Goal: Information Seeking & Learning: Learn about a topic

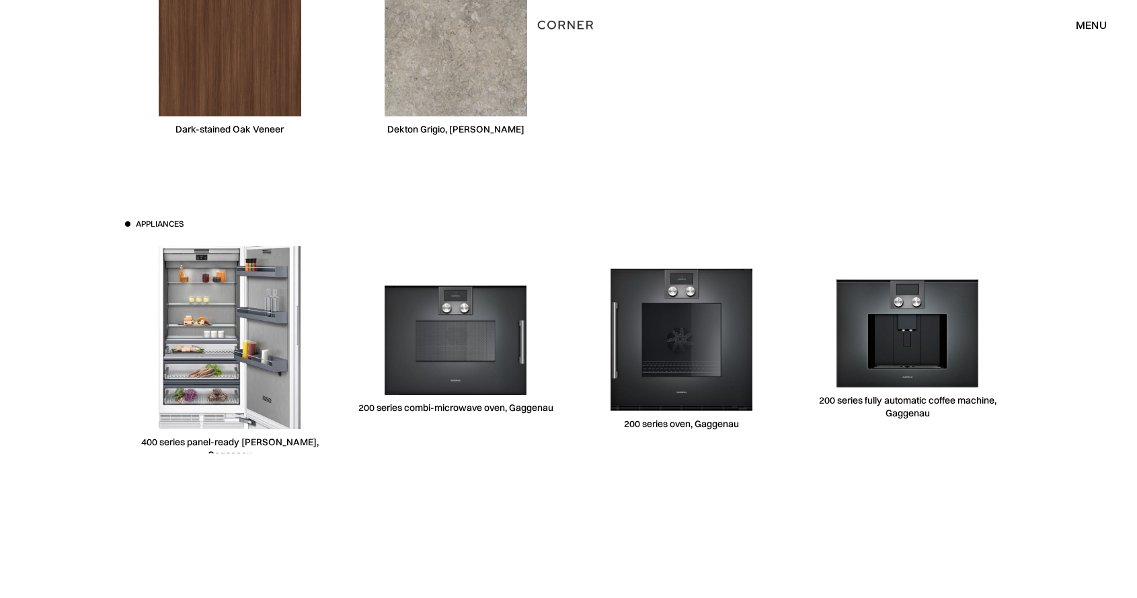
scroll to position [4046, 0]
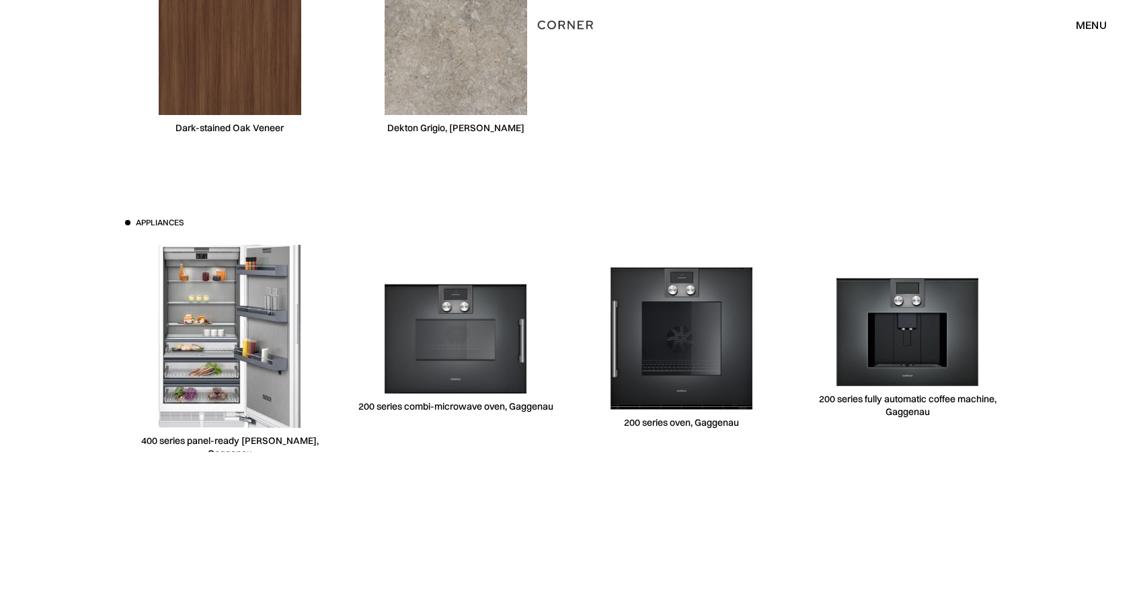
click at [1092, 20] on div "menu" at bounding box center [1091, 25] width 31 height 11
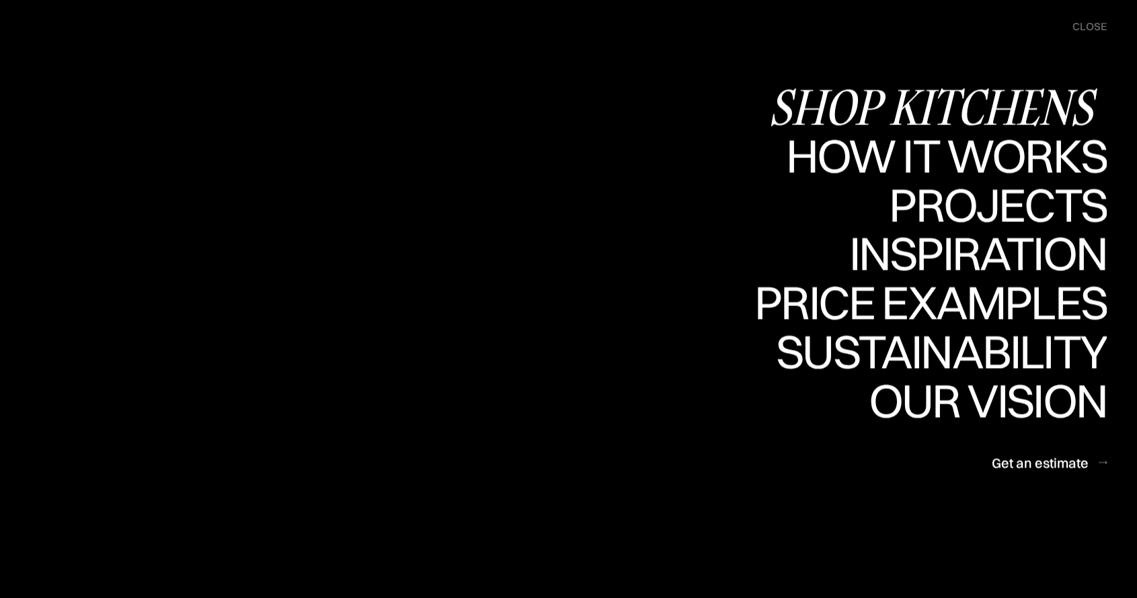
click at [987, 110] on div "Shop Kitchens" at bounding box center [938, 106] width 338 height 47
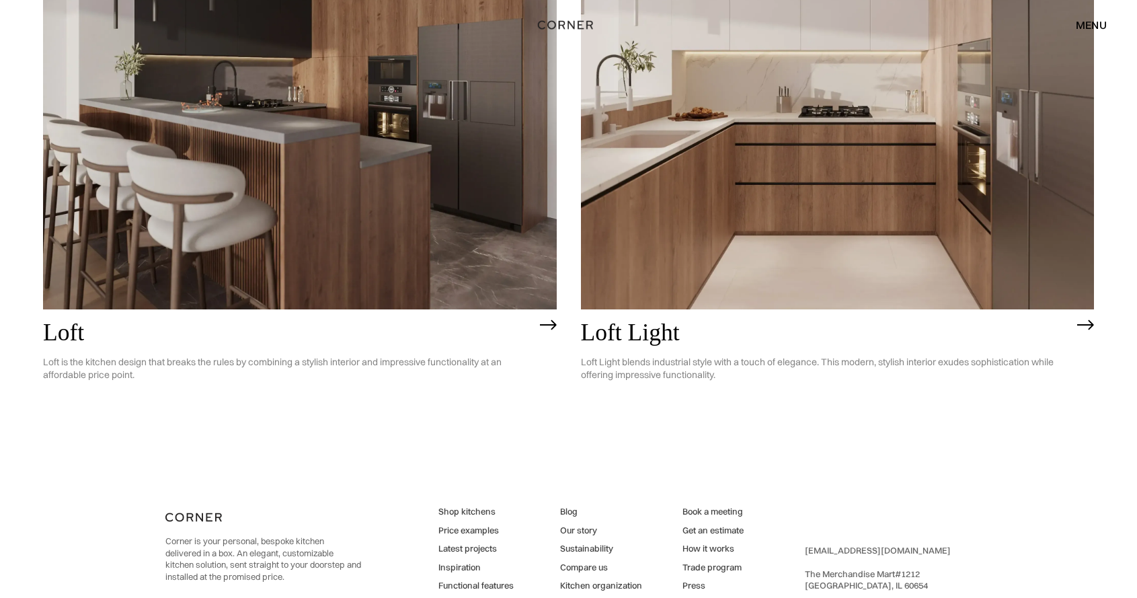
scroll to position [3981, 0]
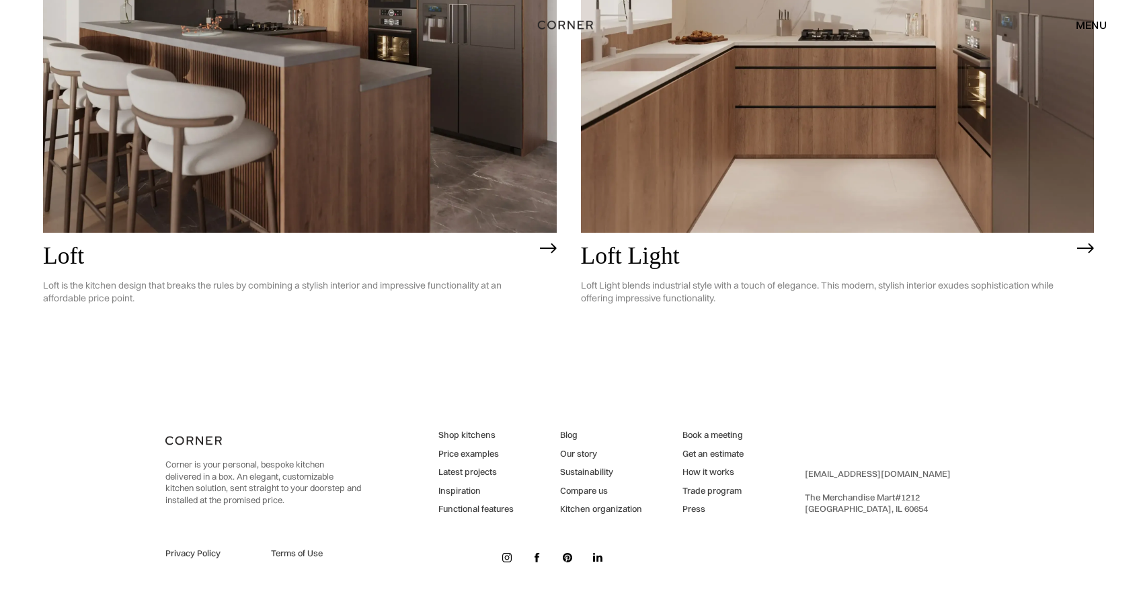
click at [471, 470] on link "Latest projects" at bounding box center [475, 472] width 75 height 12
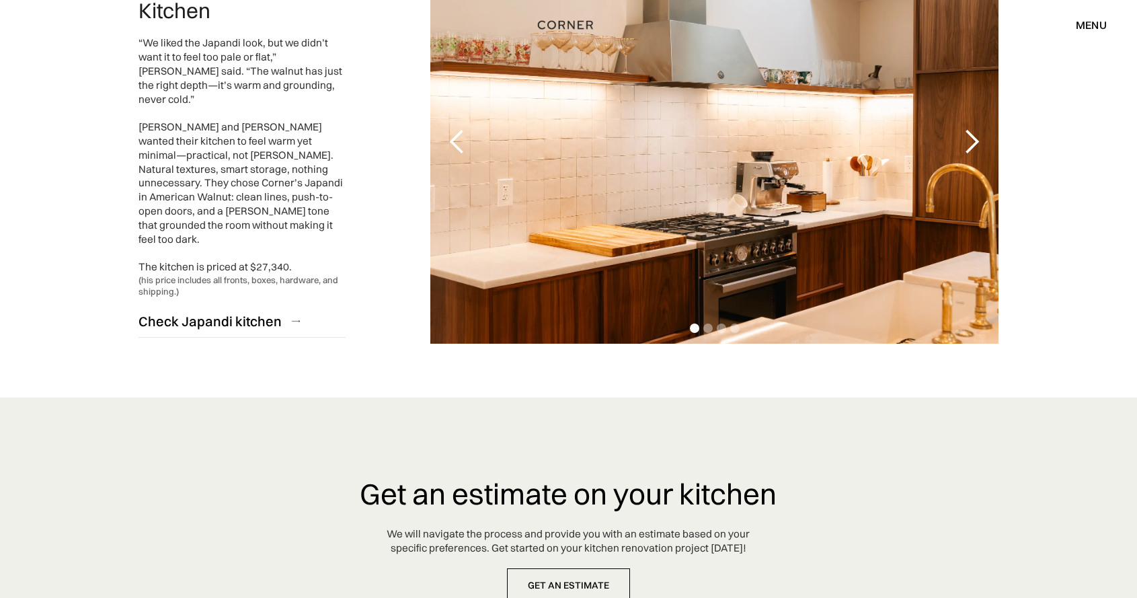
scroll to position [3449, 0]
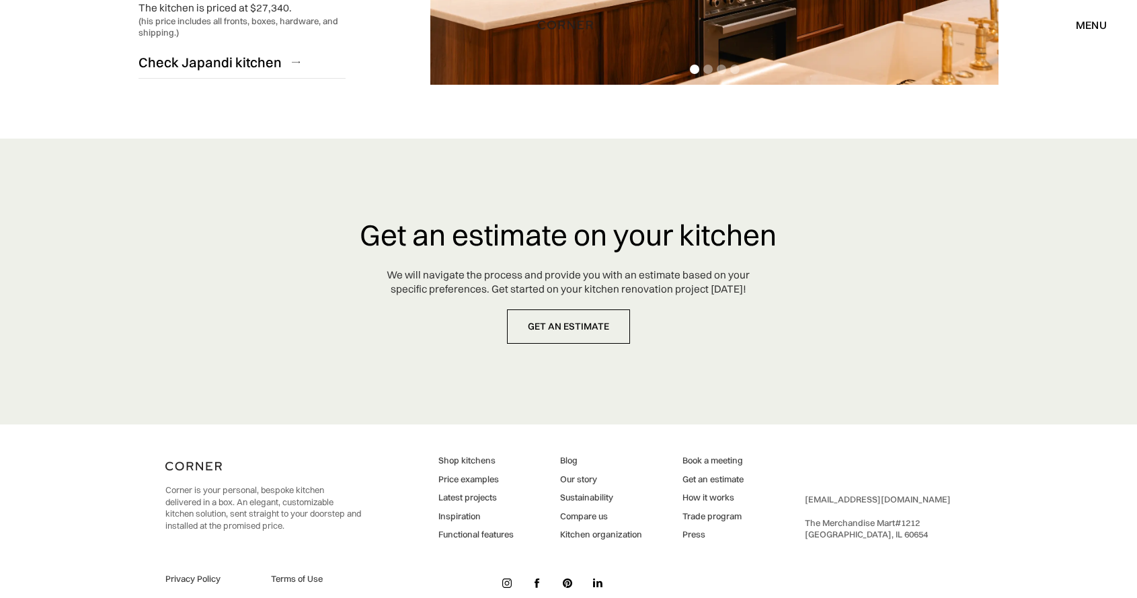
click at [573, 510] on link "Compare us" at bounding box center [601, 516] width 82 height 12
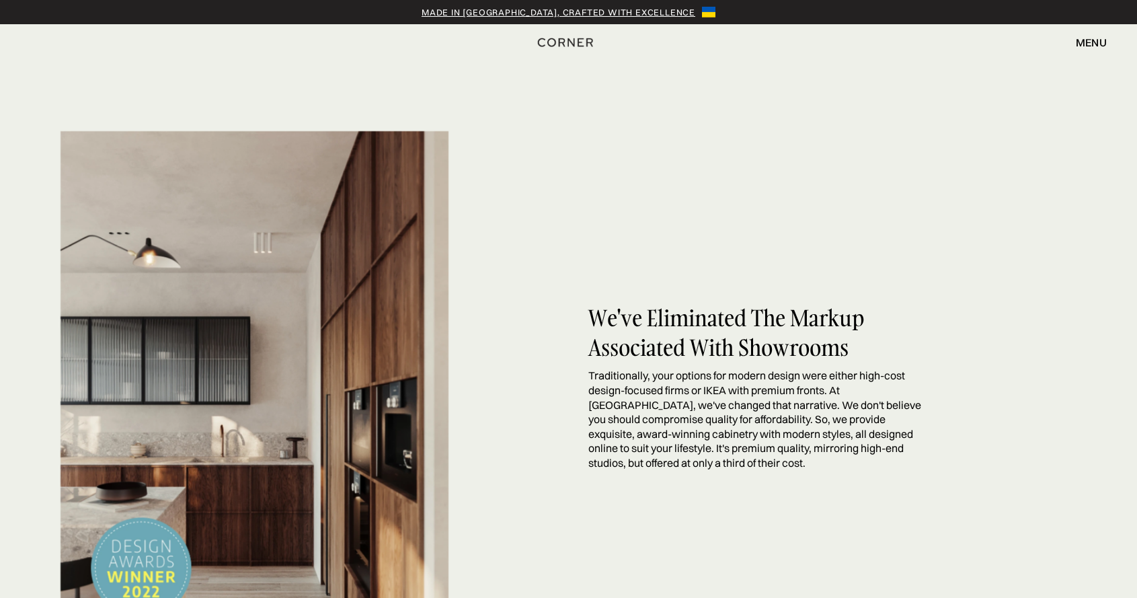
scroll to position [397, 0]
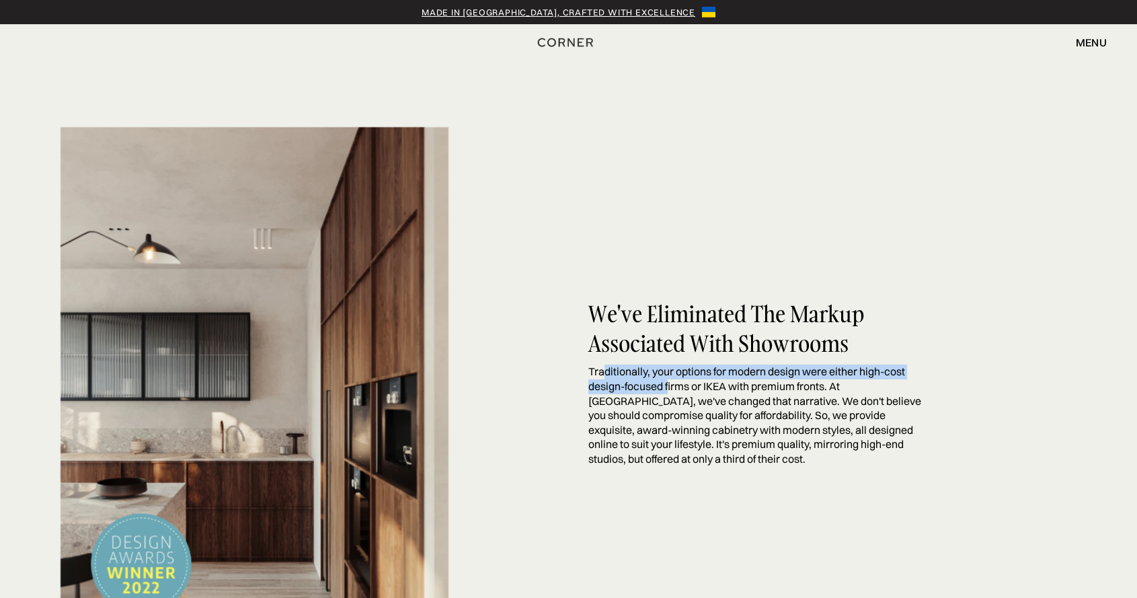
drag, startPoint x: 607, startPoint y: 372, endPoint x: 670, endPoint y: 386, distance: 64.1
click at [670, 386] on p "Traditionally, your options for modern design were either high-cost design-focu…" at bounding box center [760, 415] width 344 height 102
click at [652, 395] on p "Traditionally, your options for modern design were either high-cost design-focu…" at bounding box center [760, 415] width 344 height 102
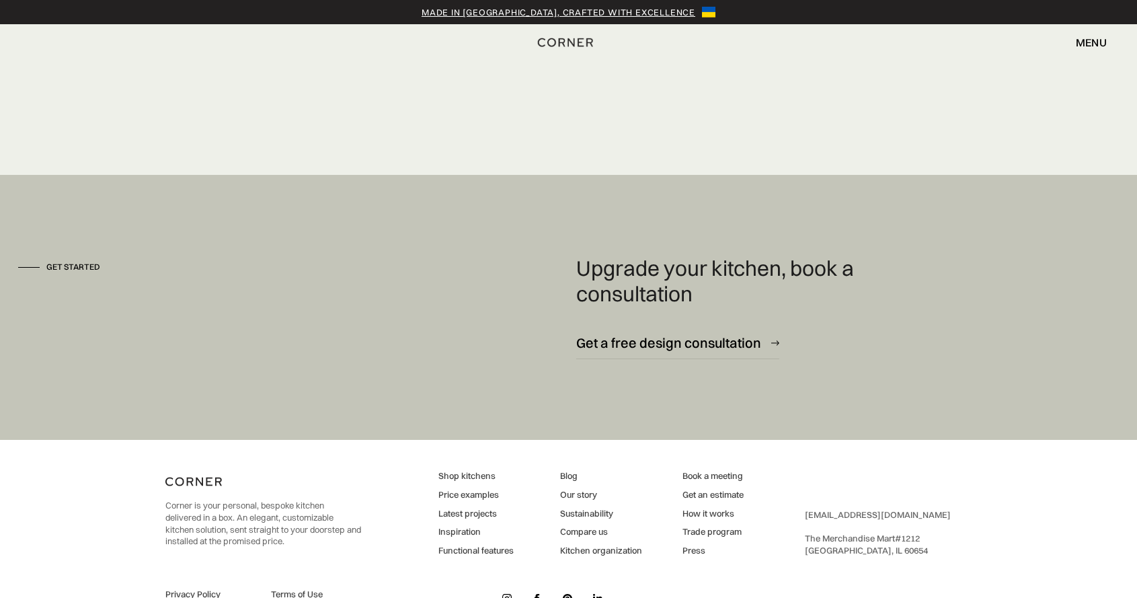
scroll to position [3708, 0]
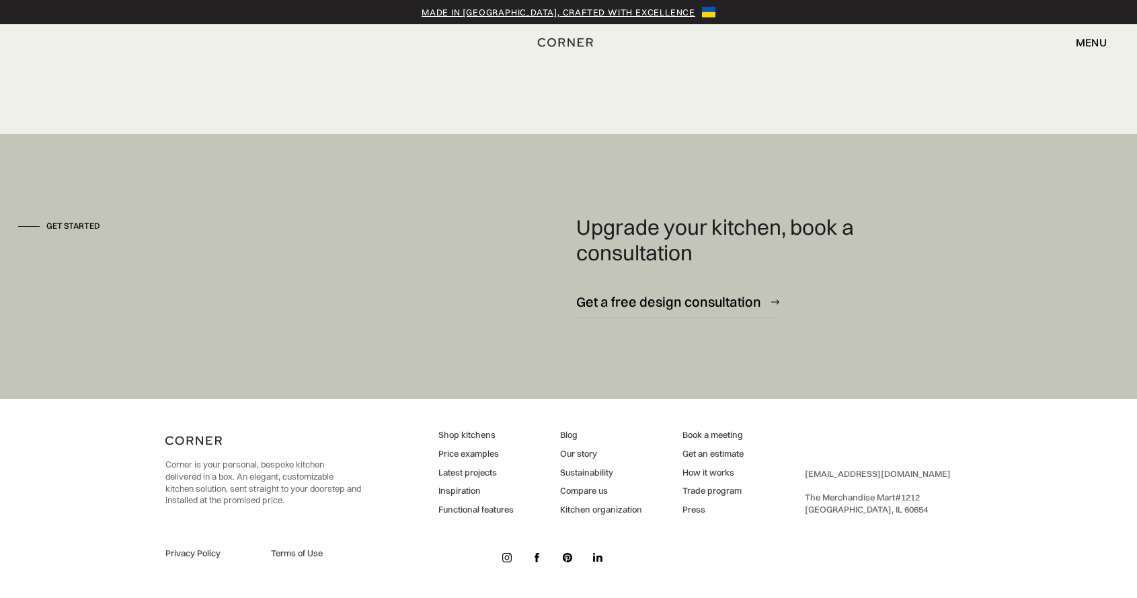
click at [590, 508] on link "Kitchen organization" at bounding box center [601, 510] width 82 height 12
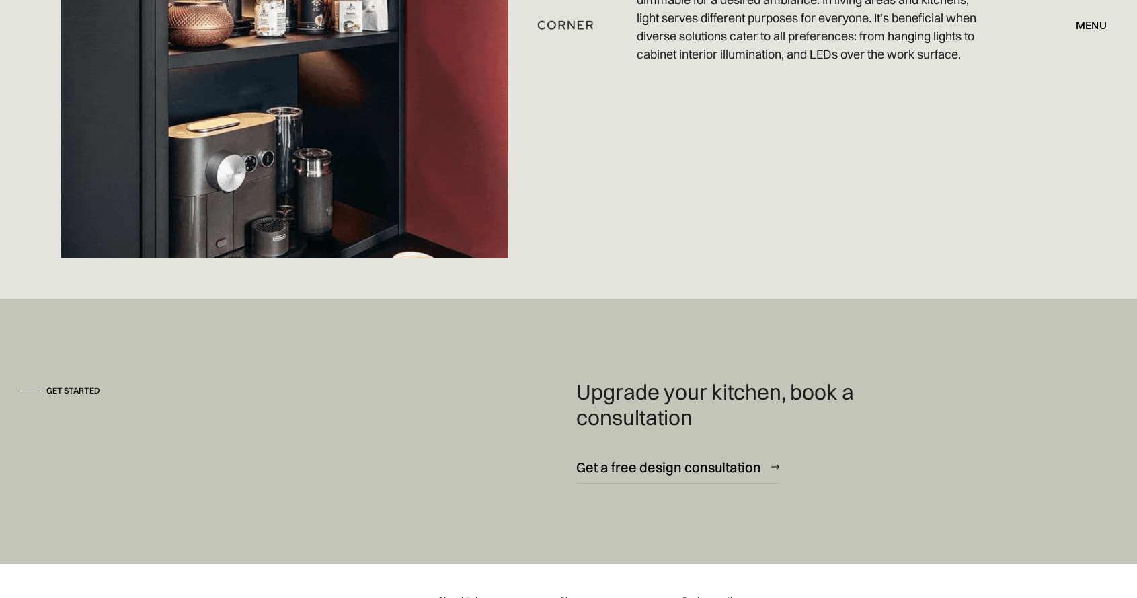
scroll to position [4140, 0]
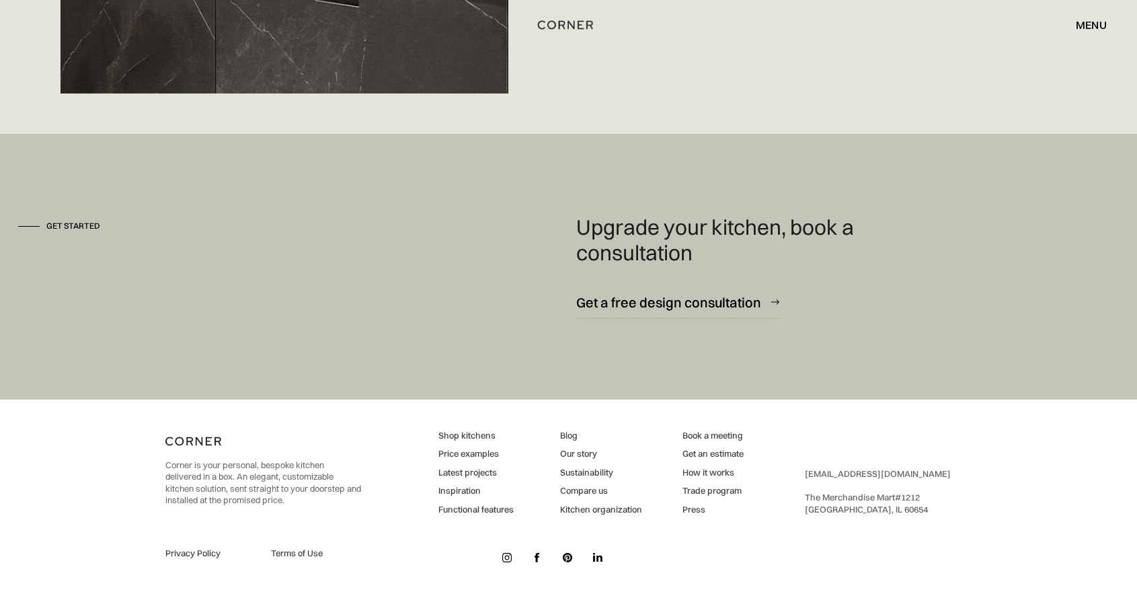
click at [706, 471] on link "How it works" at bounding box center [713, 473] width 61 height 12
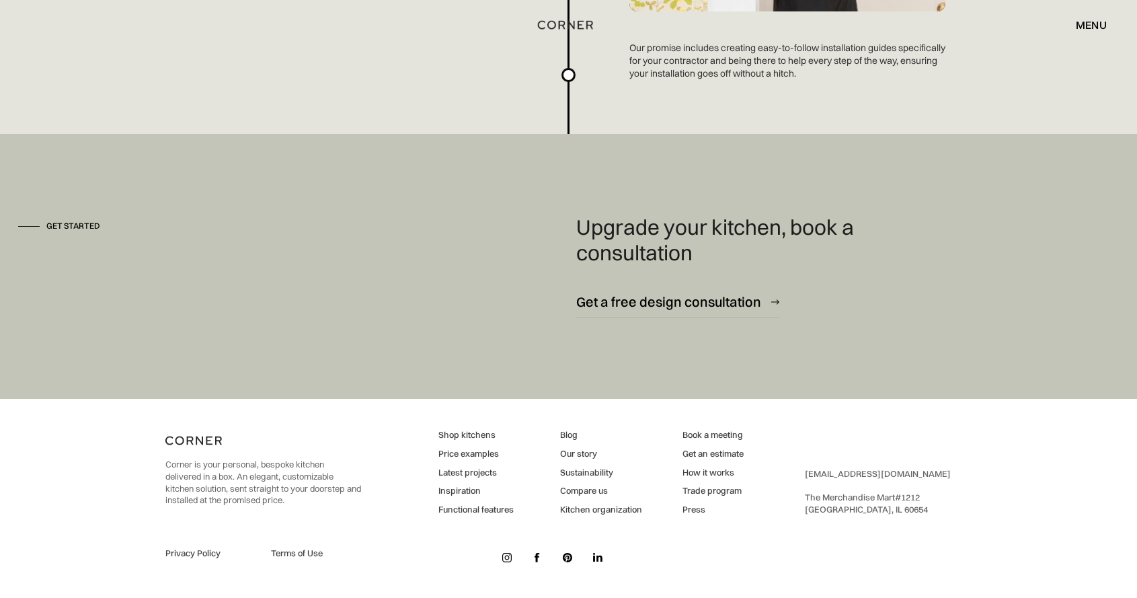
scroll to position [3643, 0]
